Goal: Information Seeking & Learning: Check status

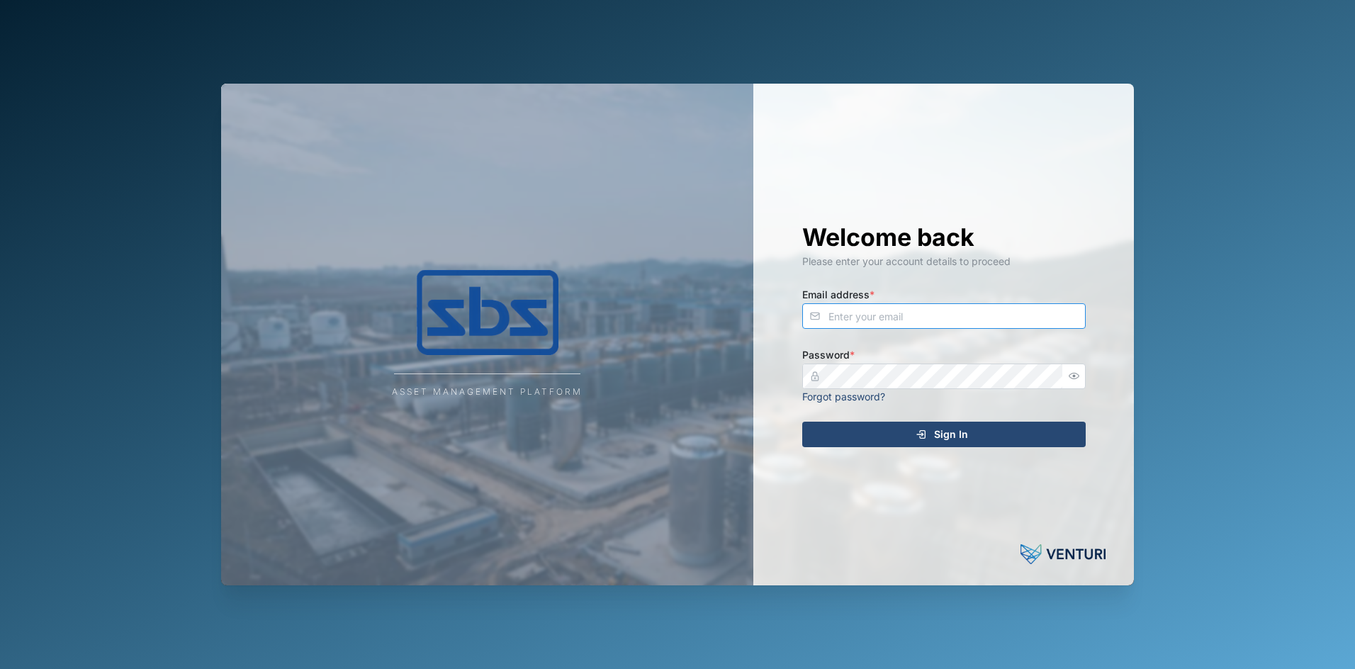
type input "[PERSON_NAME][EMAIL_ADDRESS][DOMAIN_NAME]"
click at [935, 435] on span "Sign In" at bounding box center [951, 434] width 34 height 24
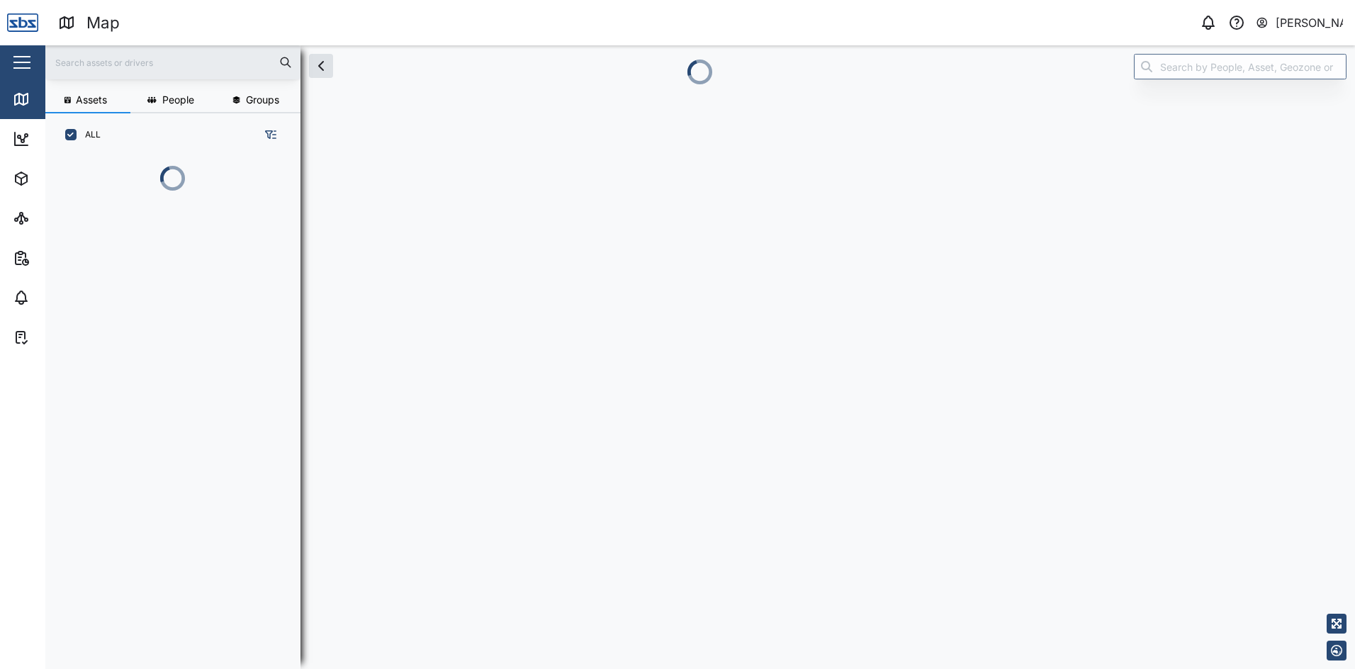
scroll to position [434, 222]
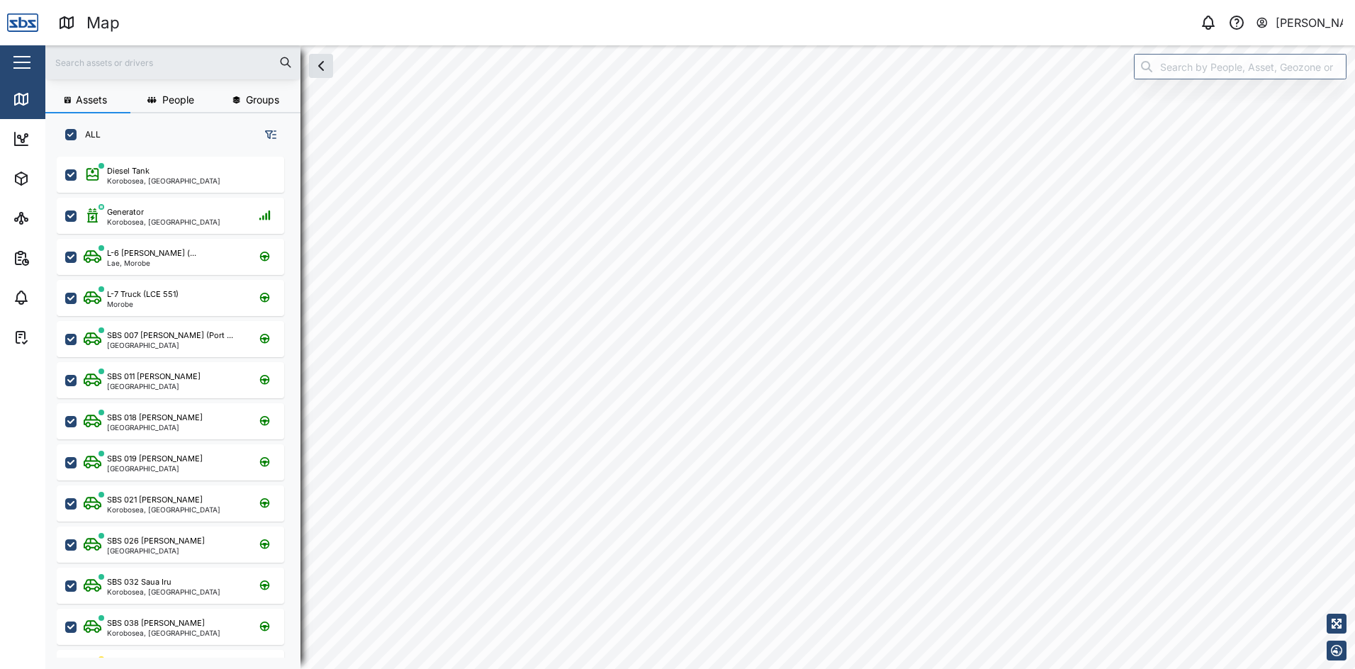
scroll to position [495, 222]
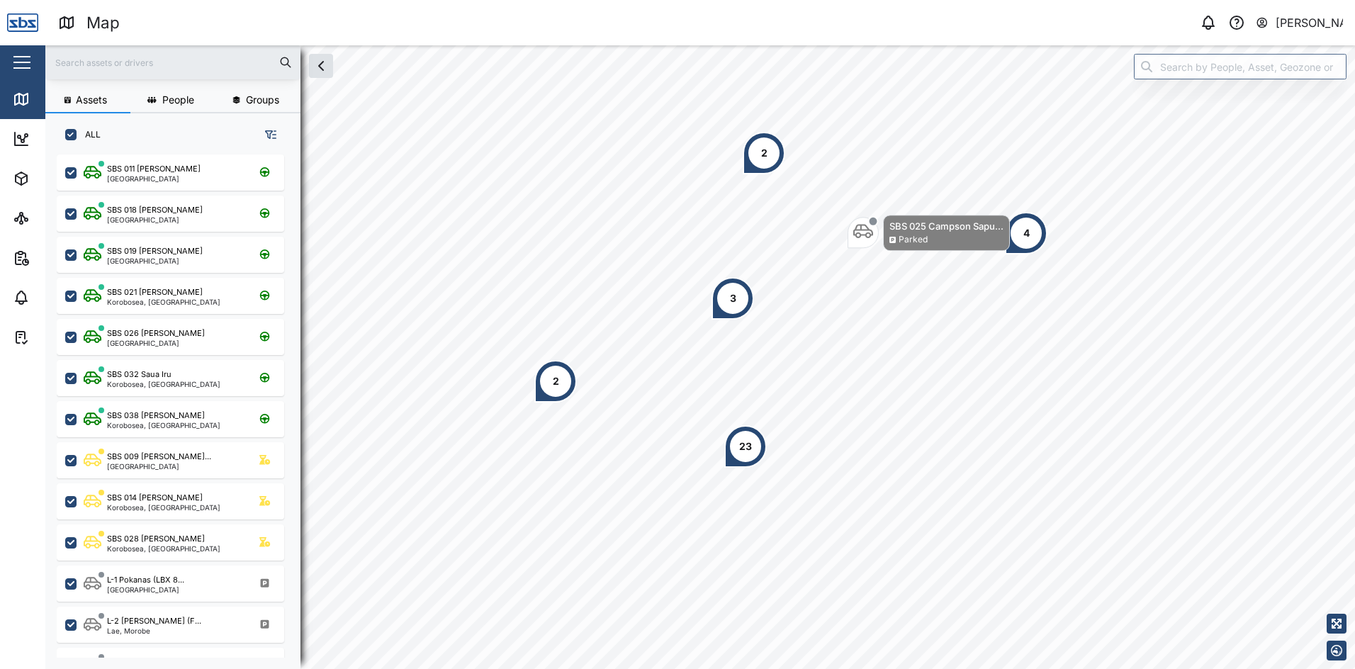
scroll to position [213, 0]
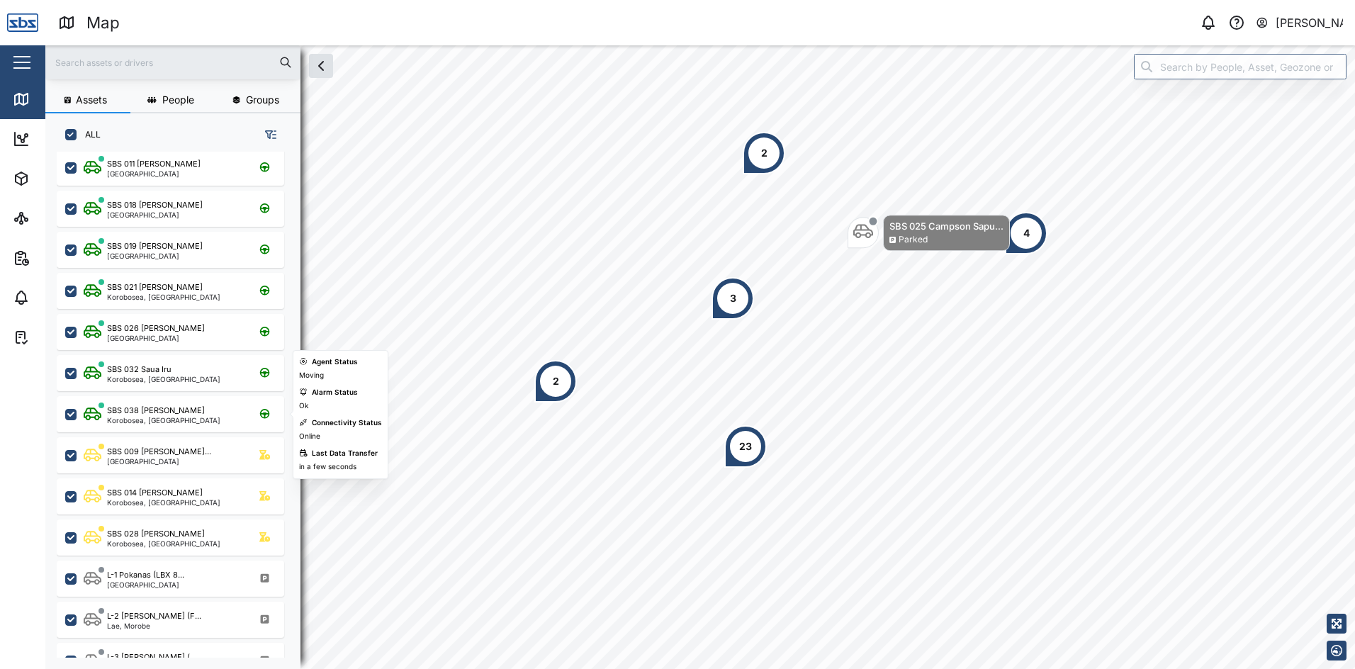
click at [156, 408] on div "SBS 038 [PERSON_NAME]" at bounding box center [156, 411] width 98 height 12
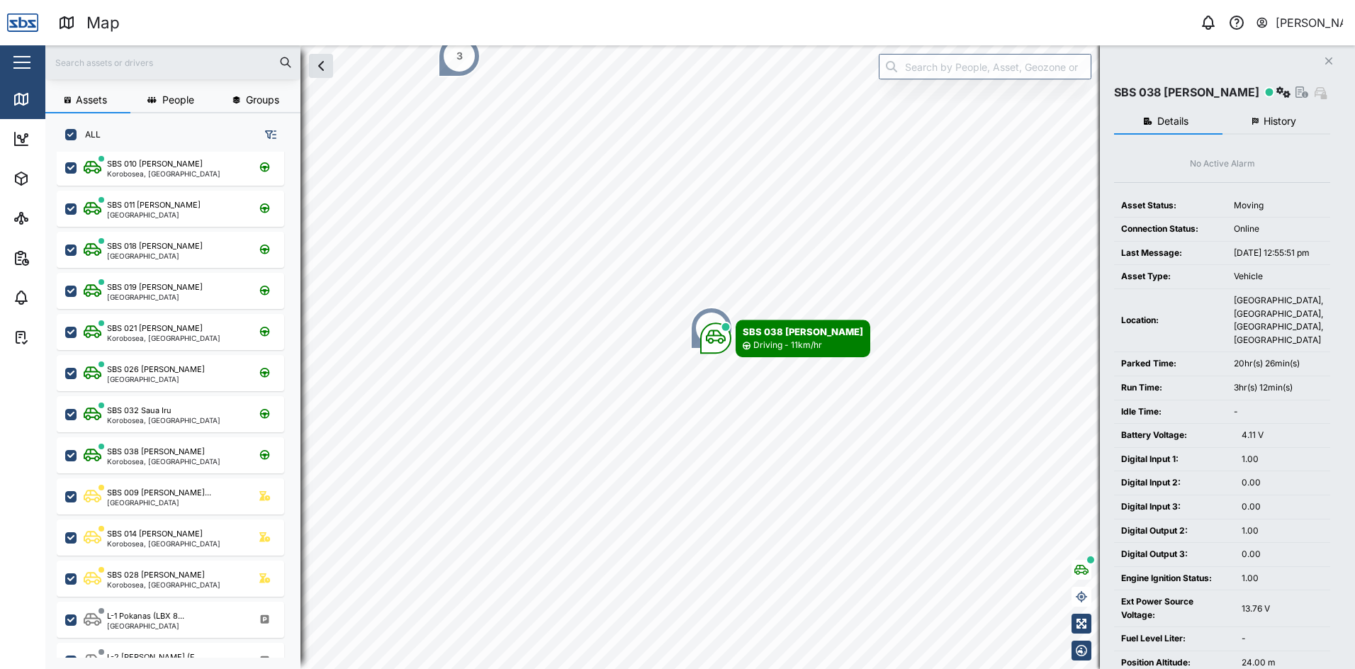
click at [1281, 116] on span "History" at bounding box center [1280, 121] width 33 height 10
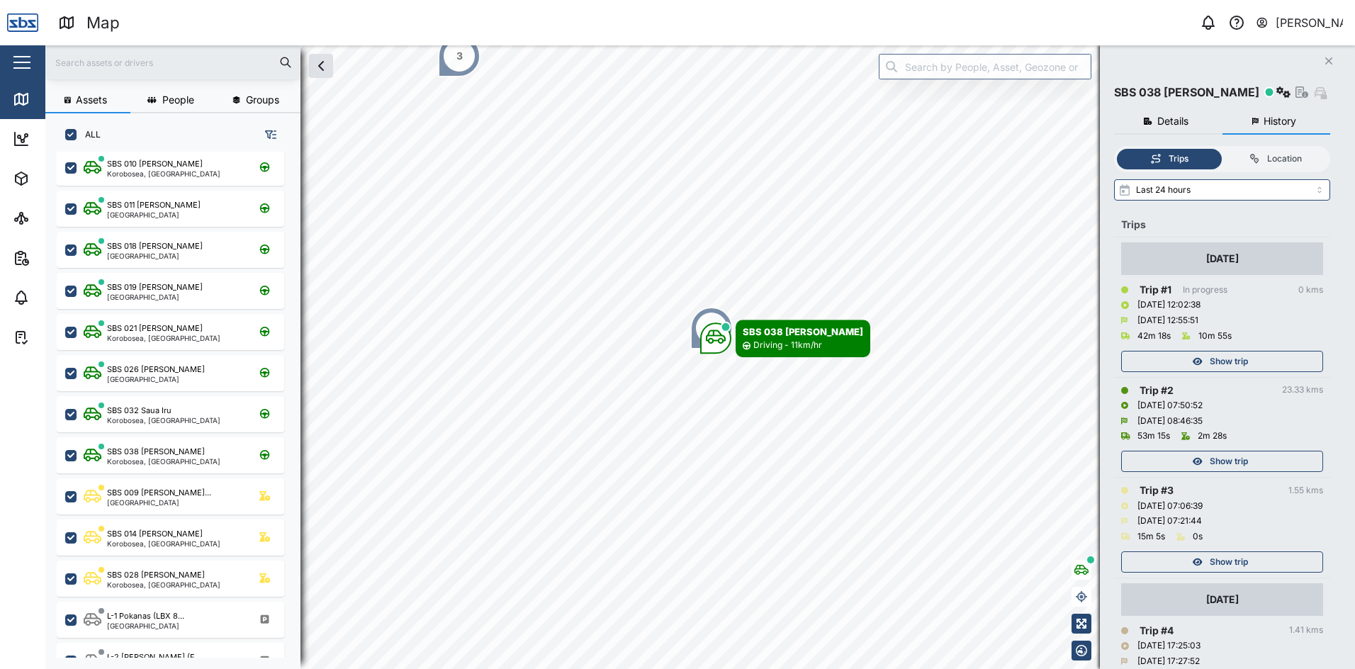
click at [1221, 361] on span "Show trip" at bounding box center [1229, 362] width 38 height 20
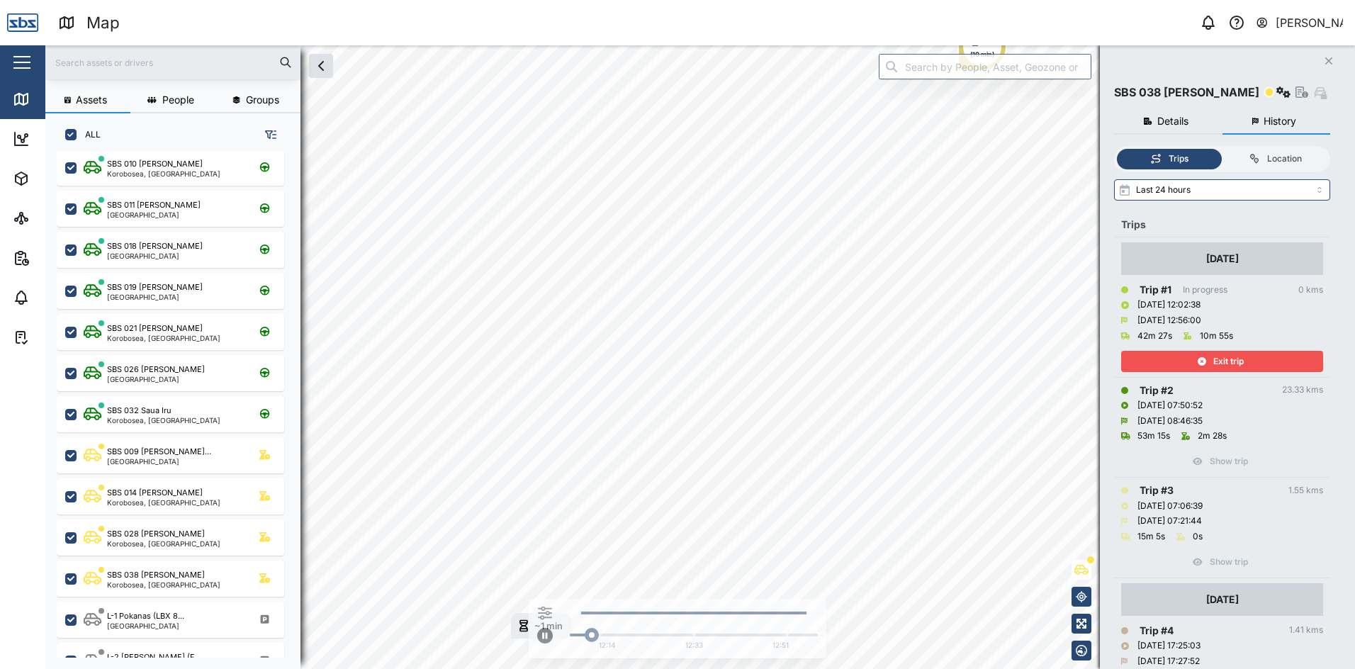
click at [1221, 361] on span "Exit trip" at bounding box center [1228, 362] width 30 height 20
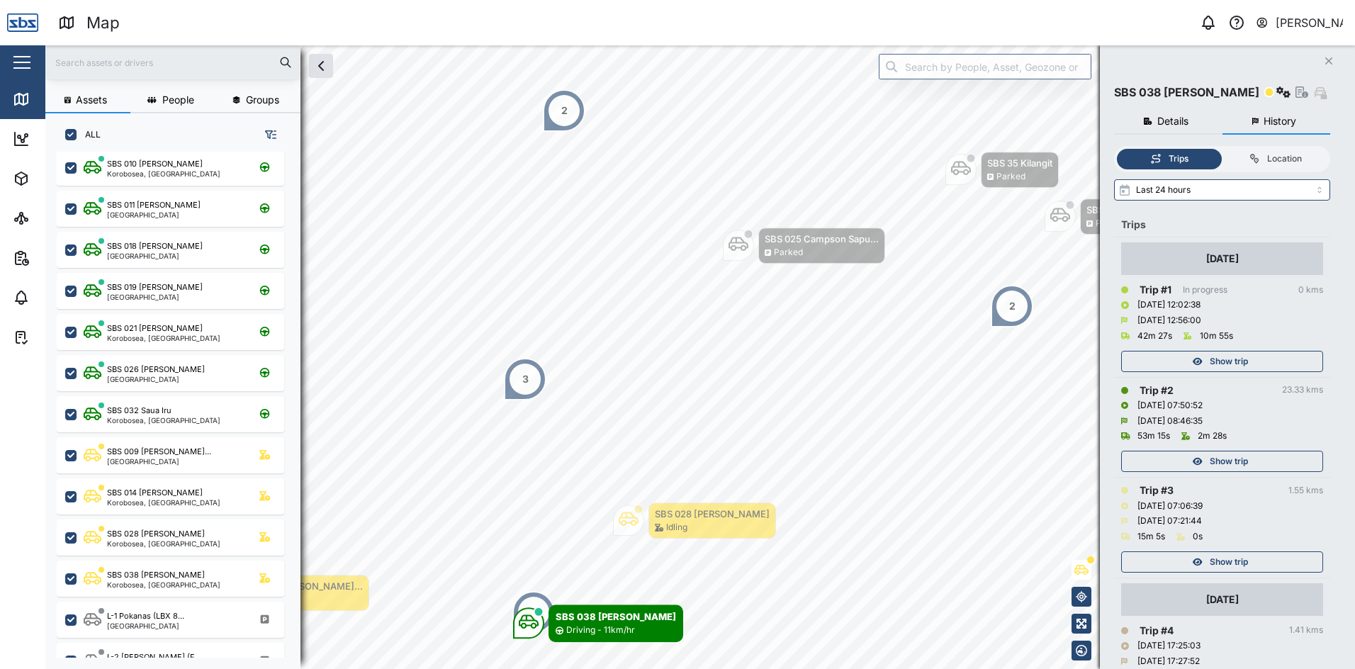
click at [1330, 57] on icon "Close" at bounding box center [1329, 60] width 9 height 11
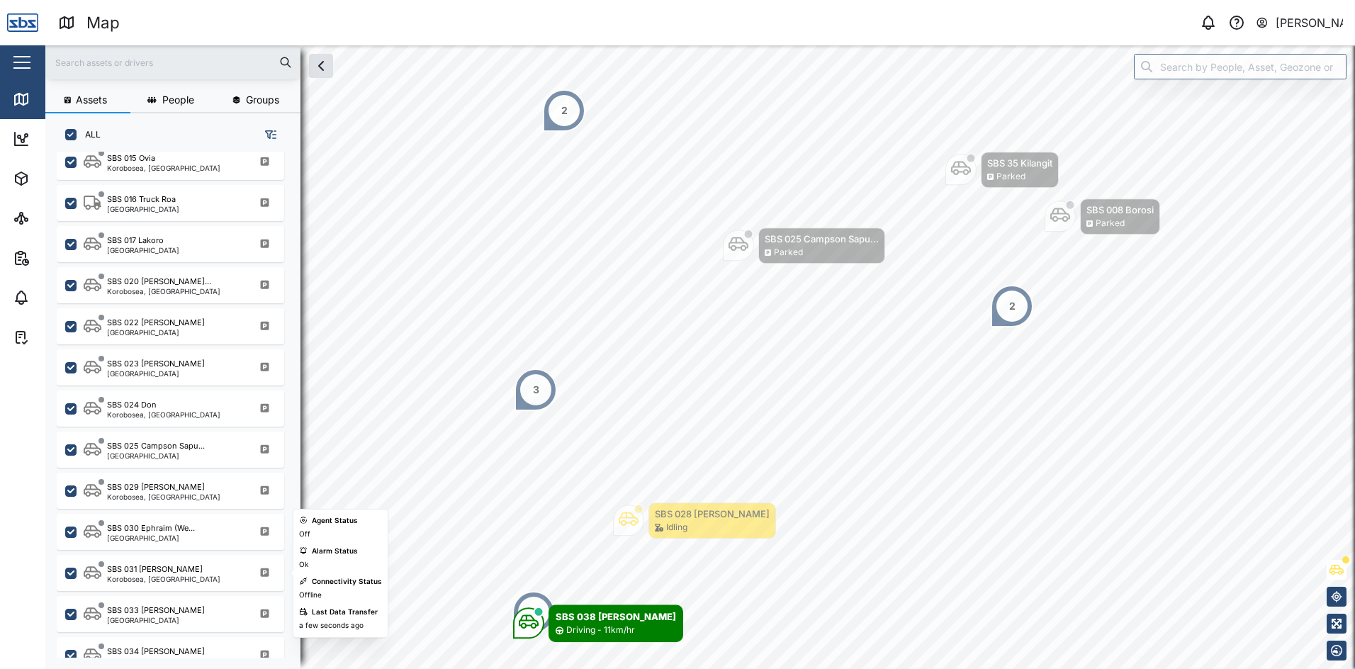
scroll to position [1385, 0]
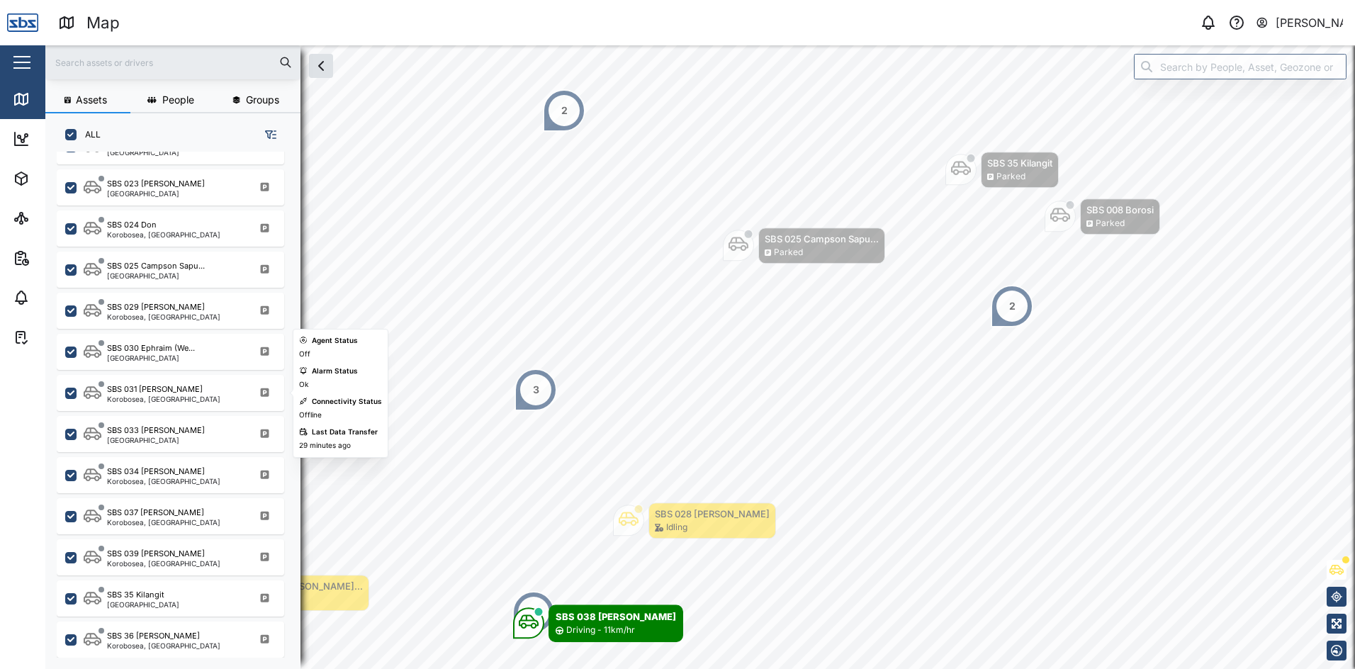
click at [189, 404] on div "SBS 031 [PERSON_NAME], [GEOGRAPHIC_DATA]" at bounding box center [171, 393] width 228 height 36
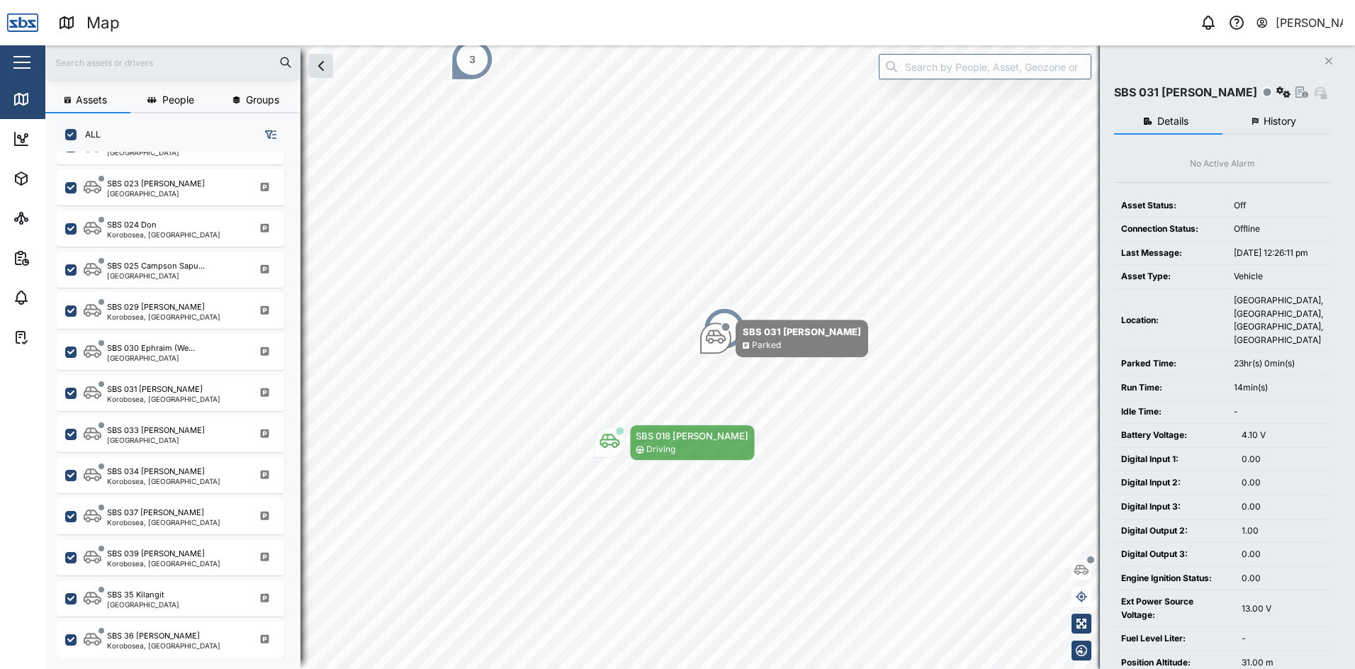
click at [1290, 113] on button "History" at bounding box center [1277, 122] width 108 height 26
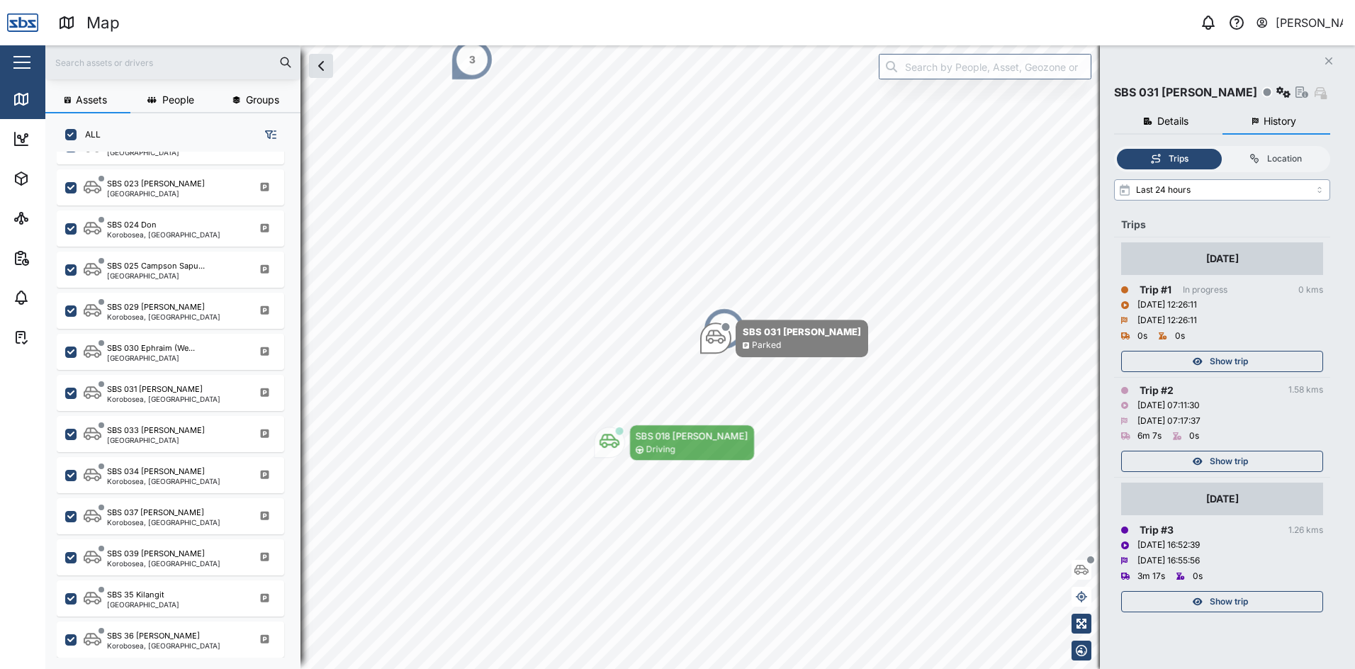
click at [1321, 189] on input "Last 24 hours" at bounding box center [1222, 189] width 216 height 21
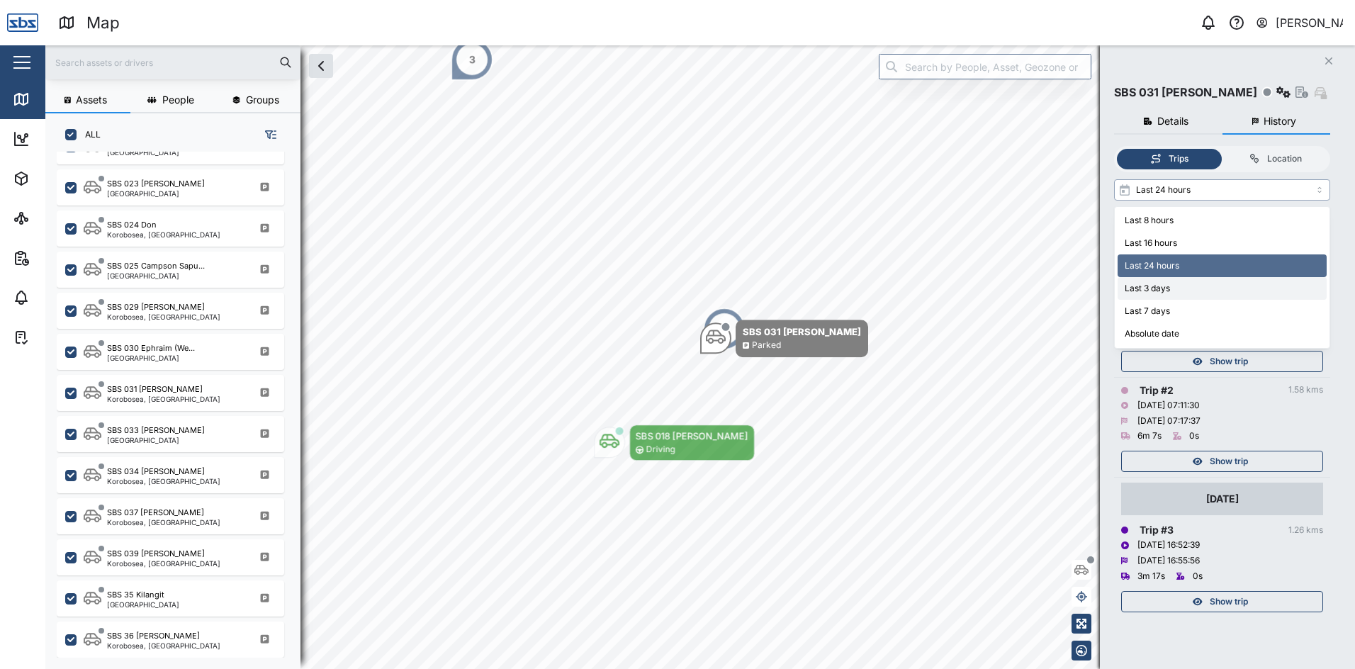
type input "Last 3 days"
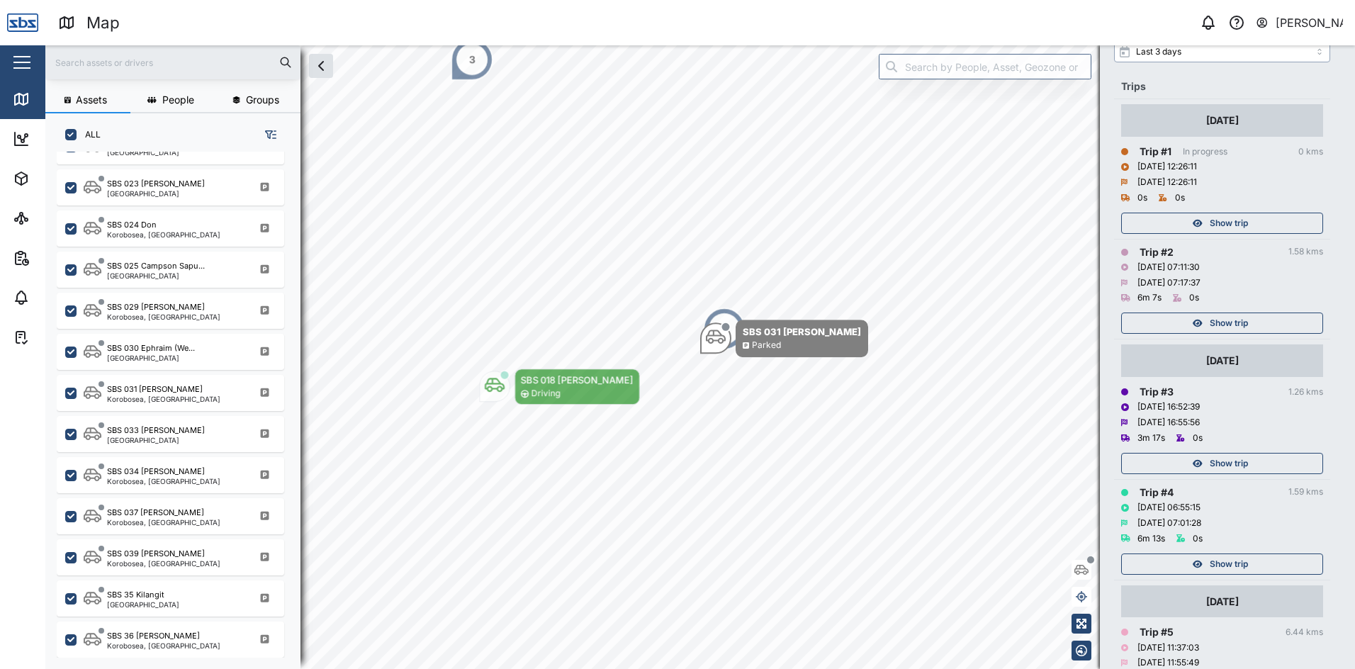
scroll to position [142, 0]
click at [1267, 562] on div "Show trip" at bounding box center [1220, 561] width 184 height 20
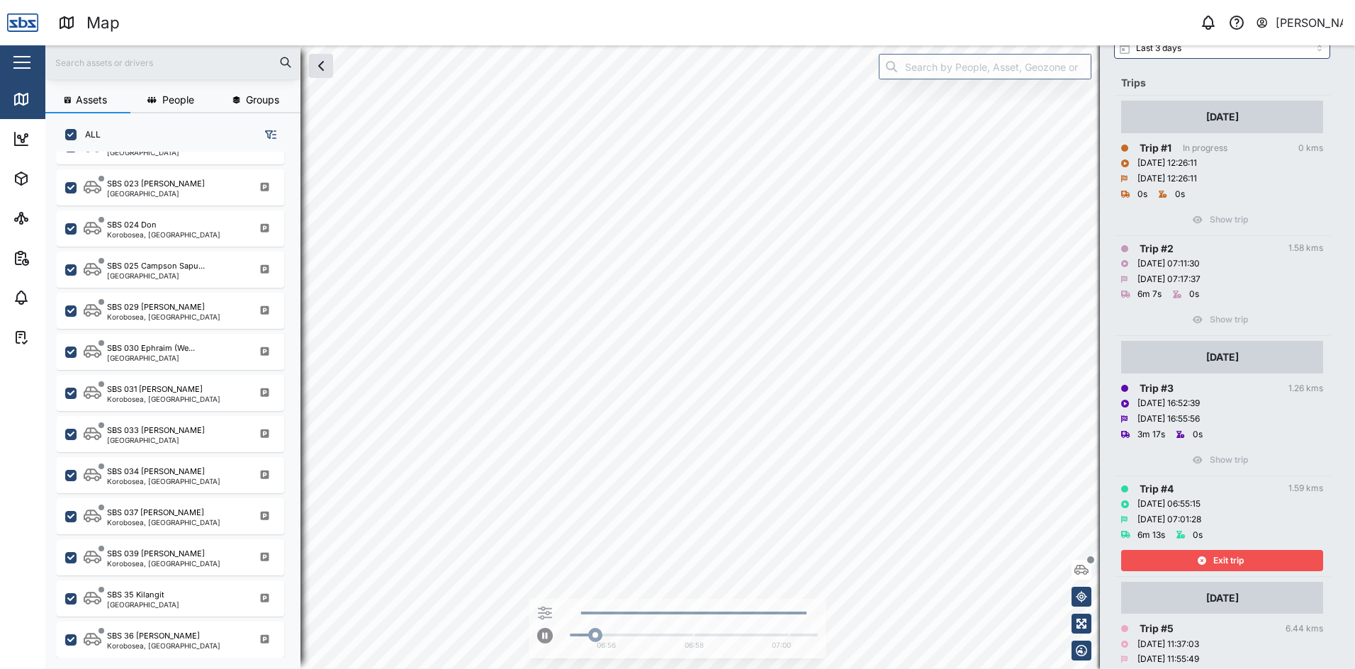
click at [1267, 562] on div "Exit trip" at bounding box center [1220, 561] width 184 height 20
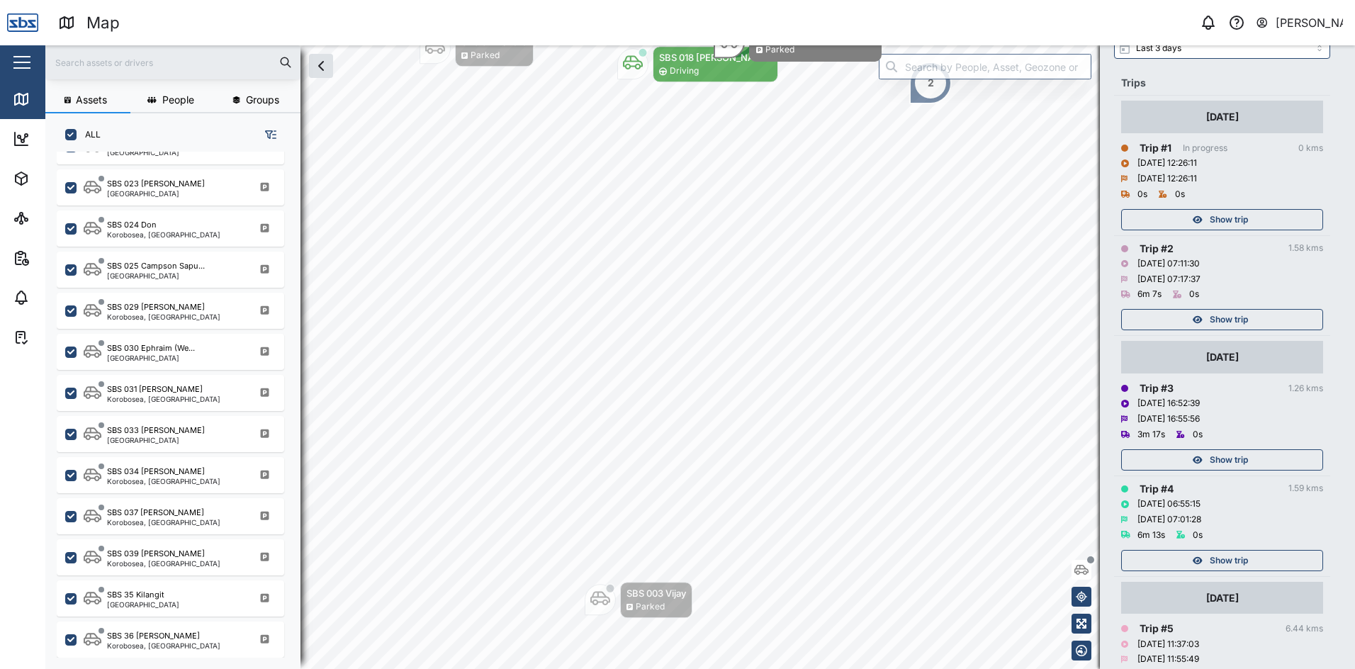
click at [1270, 458] on div "Show trip" at bounding box center [1220, 460] width 184 height 20
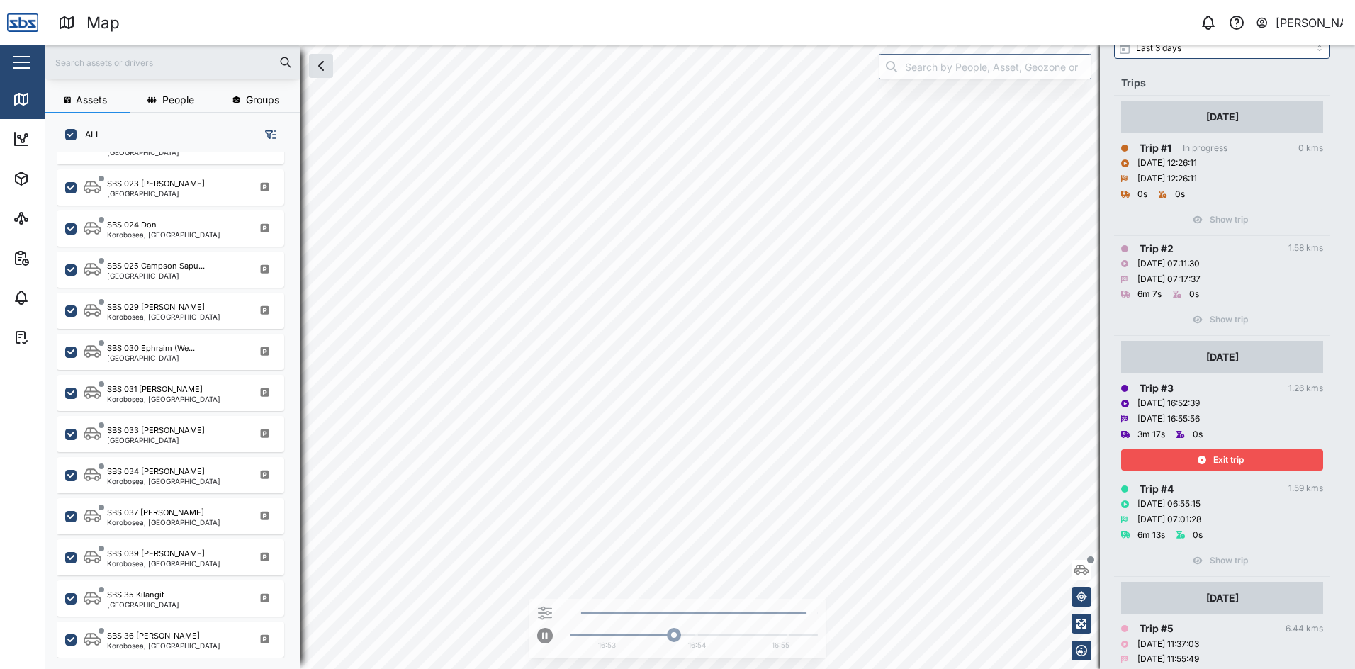
click at [1270, 458] on div "Exit trip" at bounding box center [1220, 460] width 184 height 20
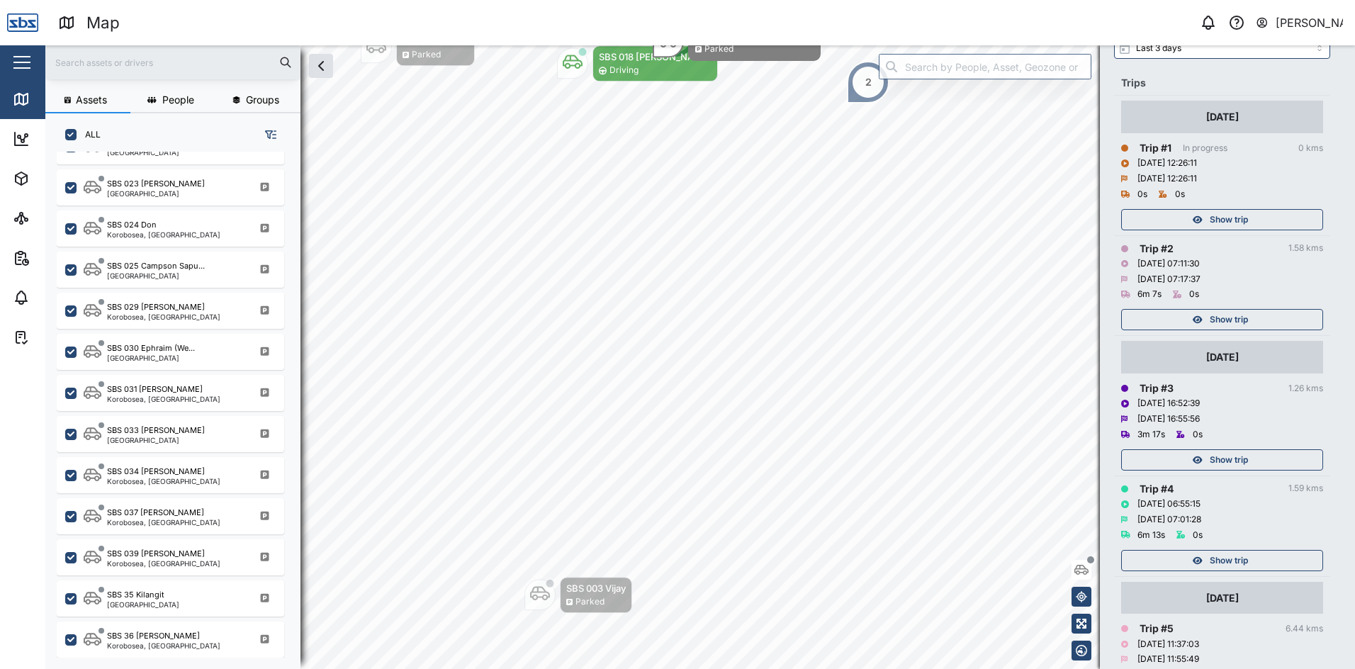
click at [1258, 316] on div "Show trip" at bounding box center [1220, 320] width 184 height 20
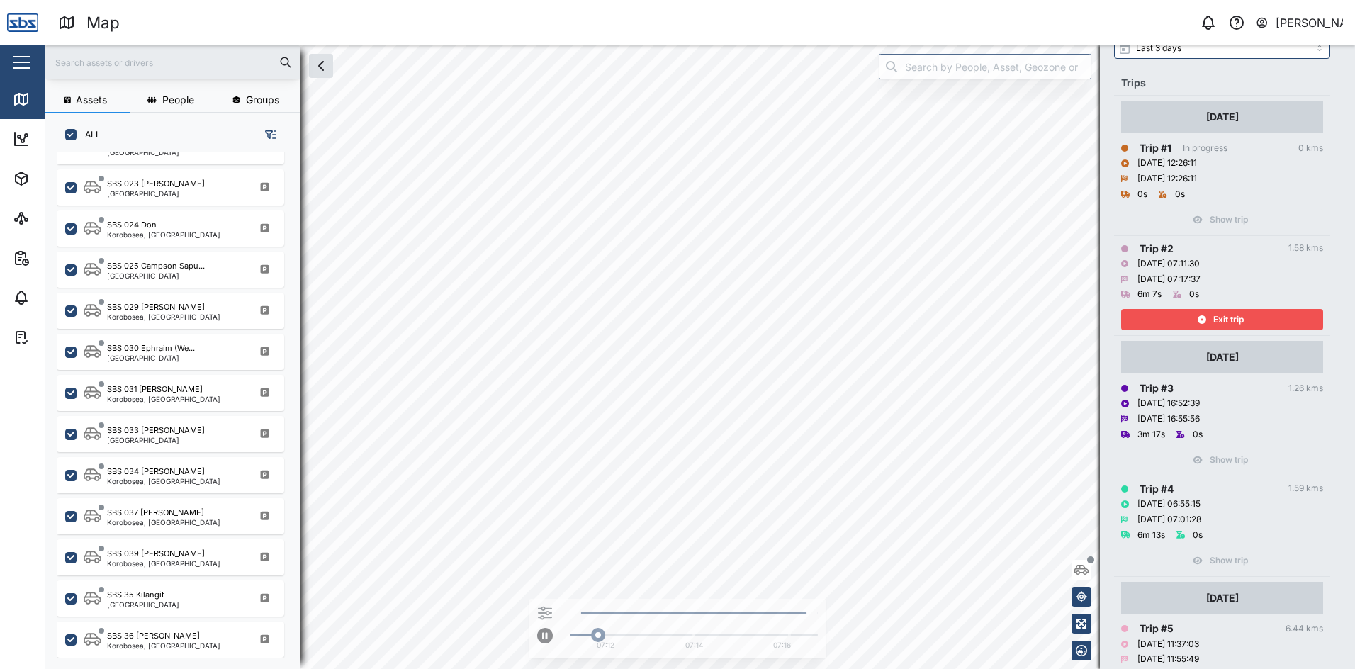
click at [1258, 316] on div "Exit trip" at bounding box center [1220, 320] width 184 height 20
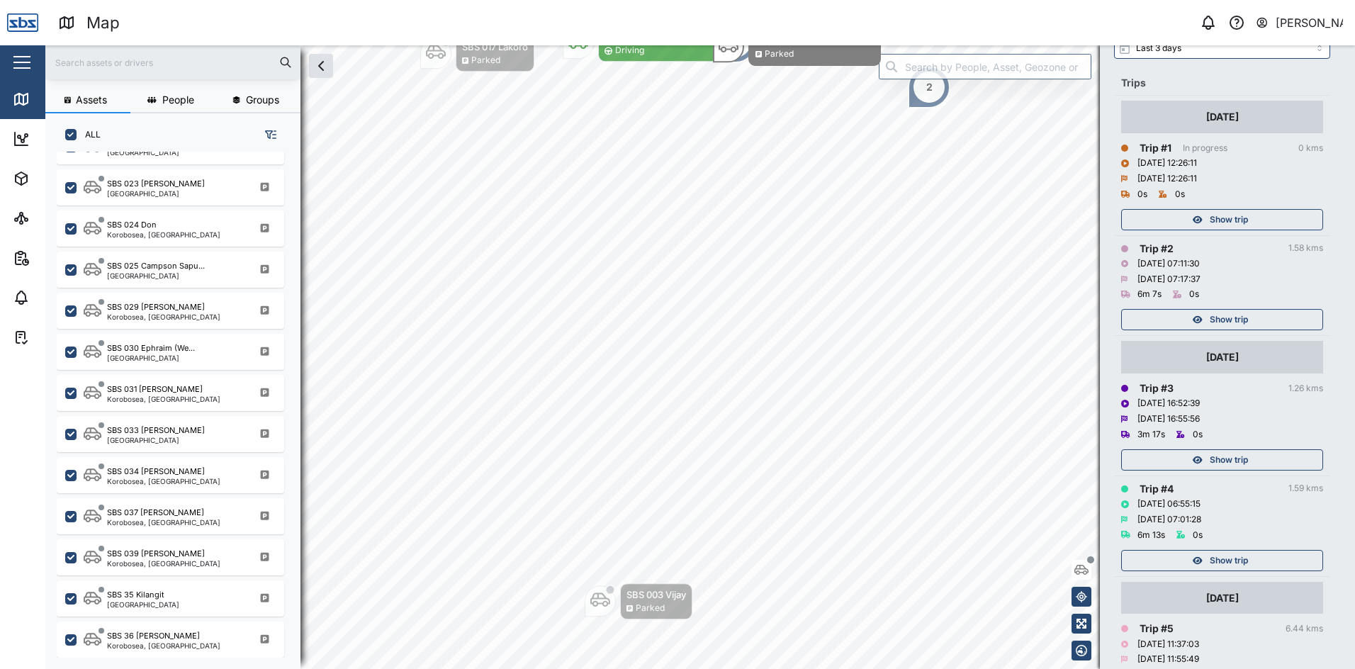
click at [1239, 213] on span "Show trip" at bounding box center [1229, 220] width 38 height 20
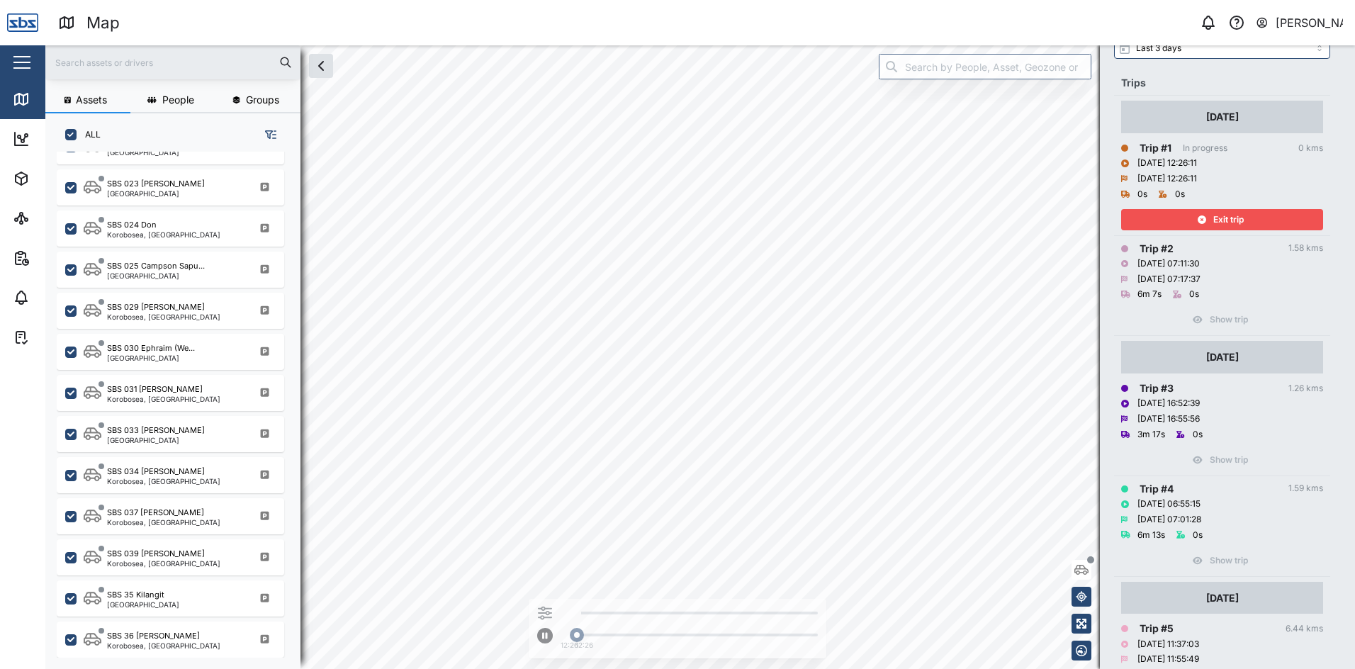
click at [1239, 213] on span "Exit trip" at bounding box center [1228, 220] width 30 height 20
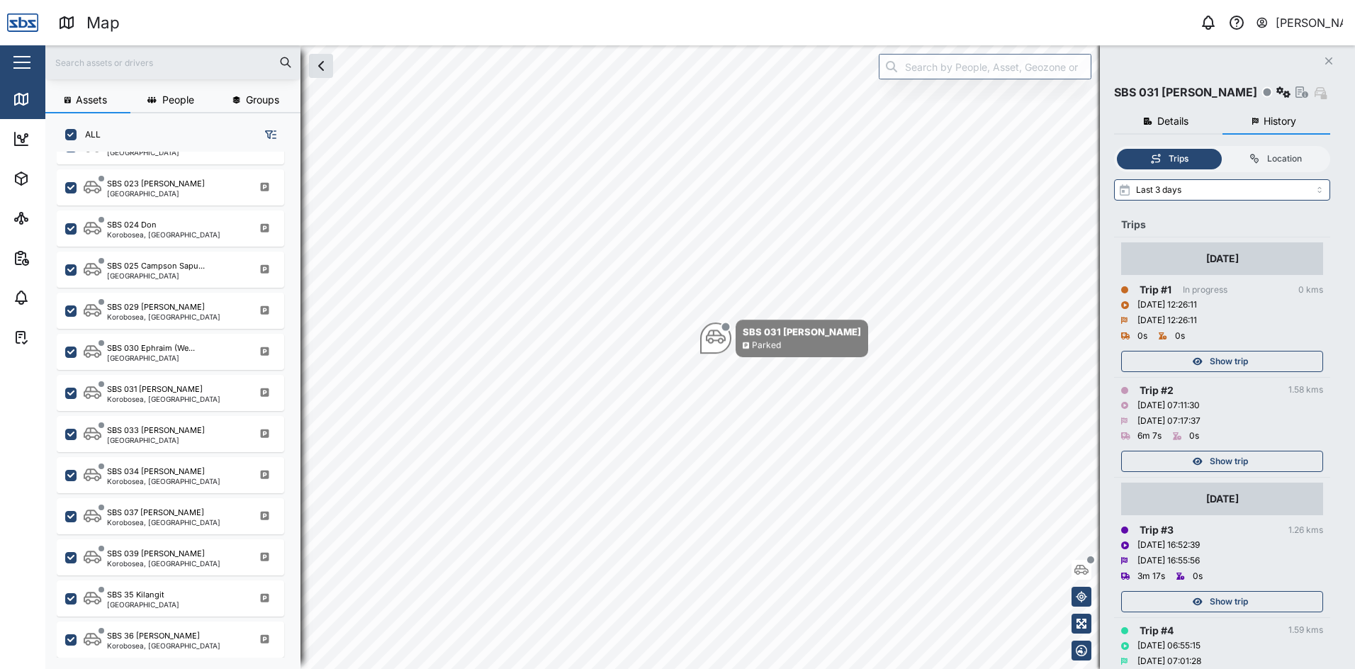
click at [1324, 60] on button "Close" at bounding box center [1329, 61] width 20 height 20
